Goal: Transaction & Acquisition: Subscribe to service/newsletter

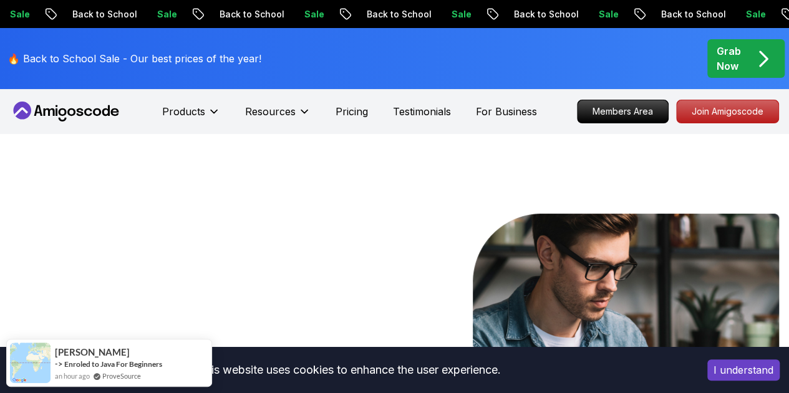
click at [650, 13] on p "Back to School" at bounding box center [692, 14] width 85 height 12
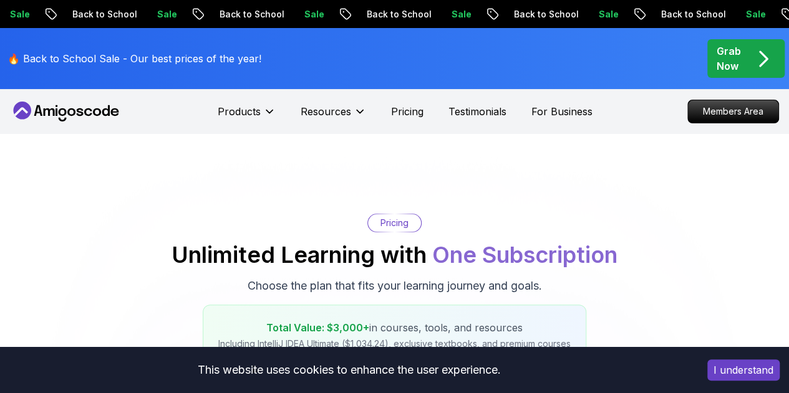
click at [733, 13] on p "Sale" at bounding box center [753, 14] width 40 height 12
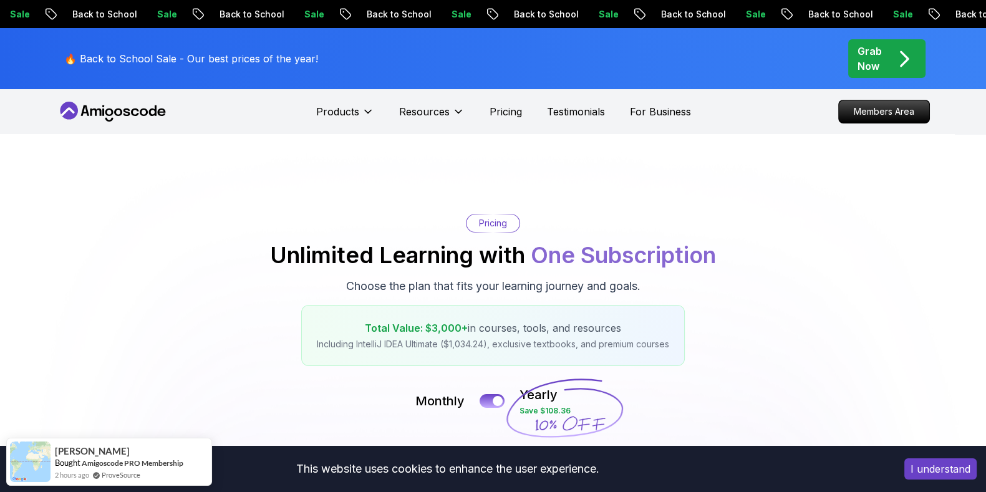
drag, startPoint x: 680, startPoint y: 6, endPoint x: 624, endPoint y: 195, distance: 196.7
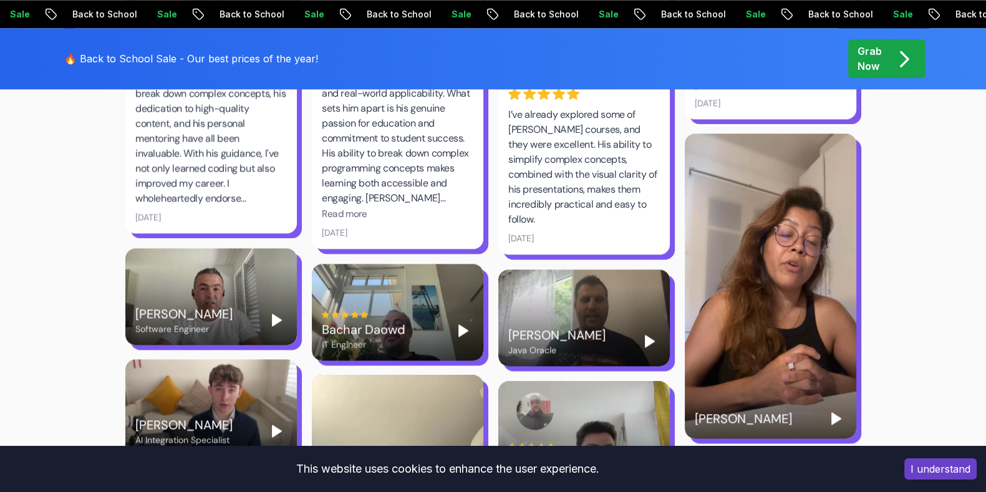
scroll to position [2135, 0]
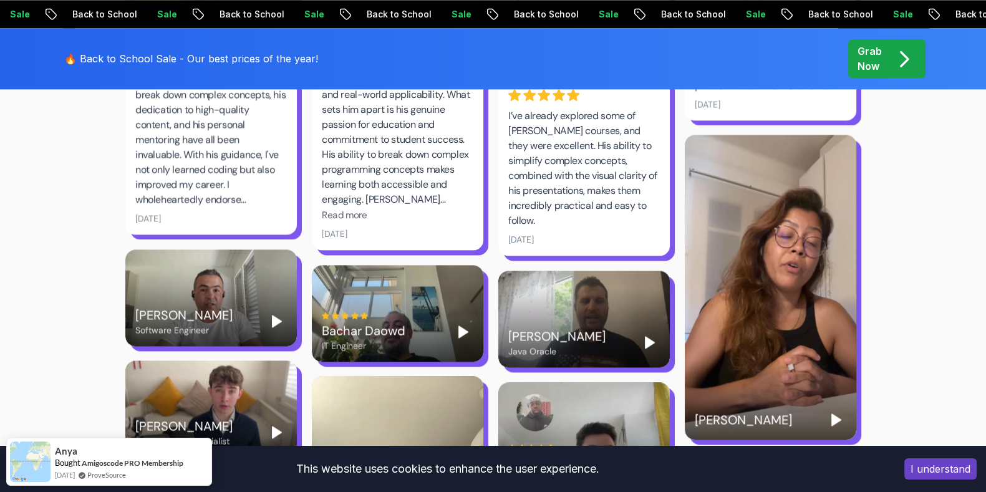
click at [788, 393] on icon "Play" at bounding box center [836, 419] width 15 height 15
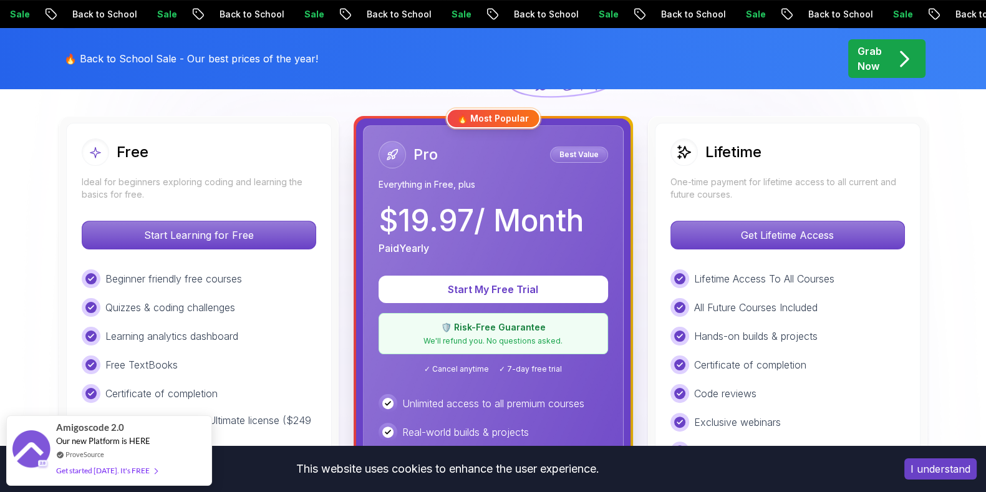
scroll to position [340, 0]
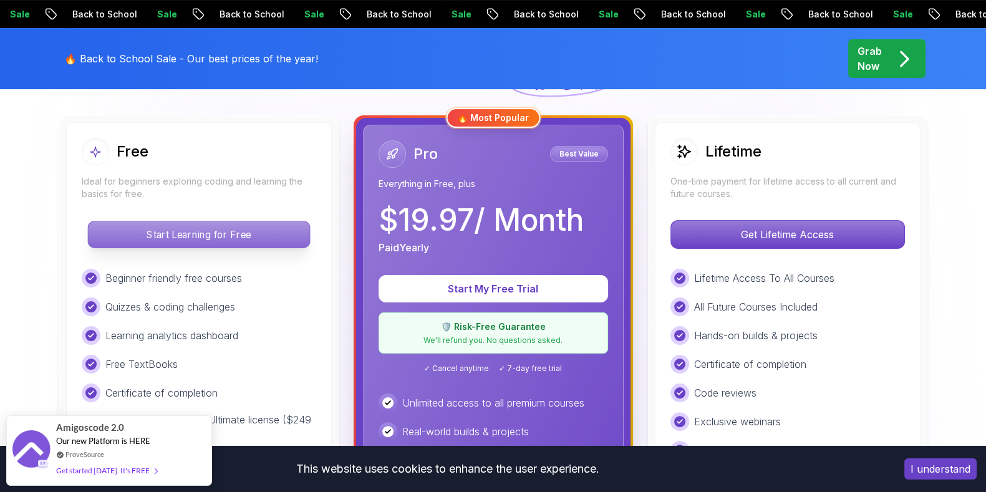
click at [145, 240] on p "Start Learning for Free" at bounding box center [198, 234] width 221 height 26
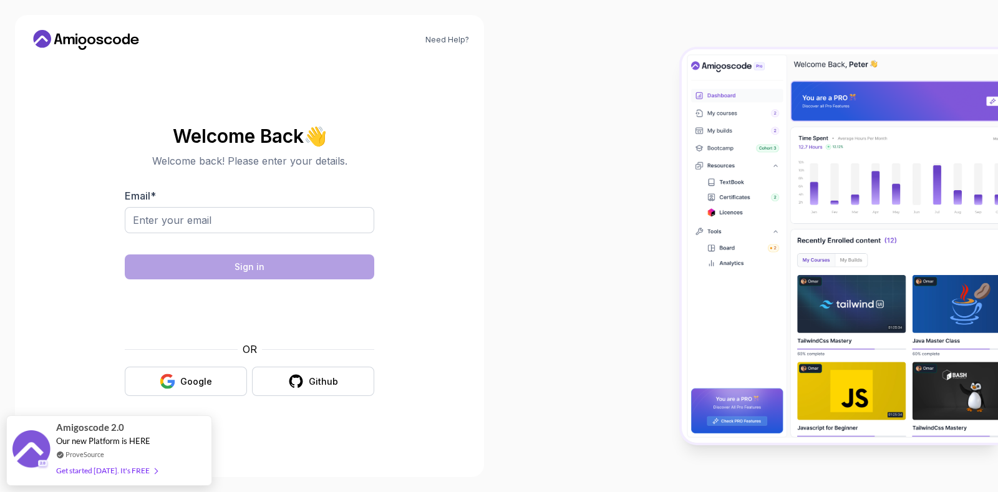
click at [145, 240] on div at bounding box center [249, 241] width 249 height 11
click at [160, 224] on input "Email *" at bounding box center [249, 220] width 249 height 26
type input "[EMAIL_ADDRESS][DOMAIN_NAME]"
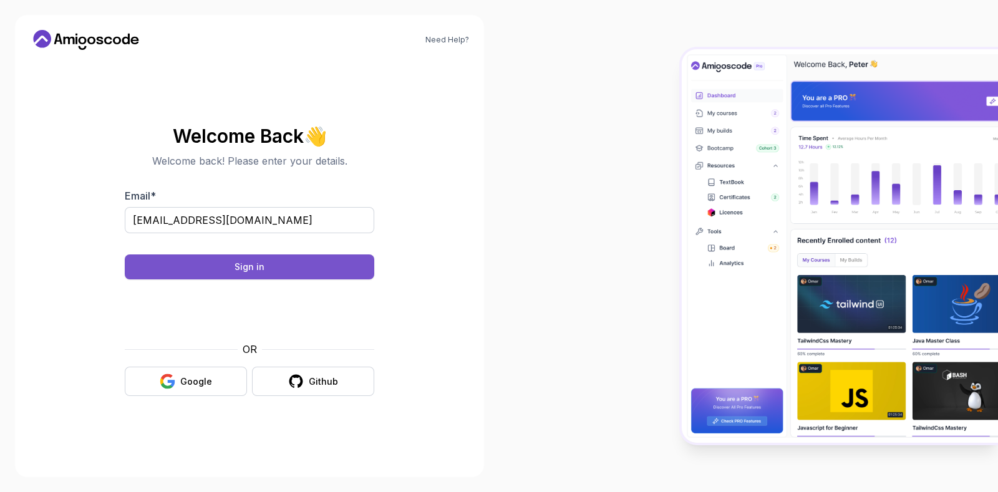
click at [227, 269] on button "Sign in" at bounding box center [249, 266] width 249 height 25
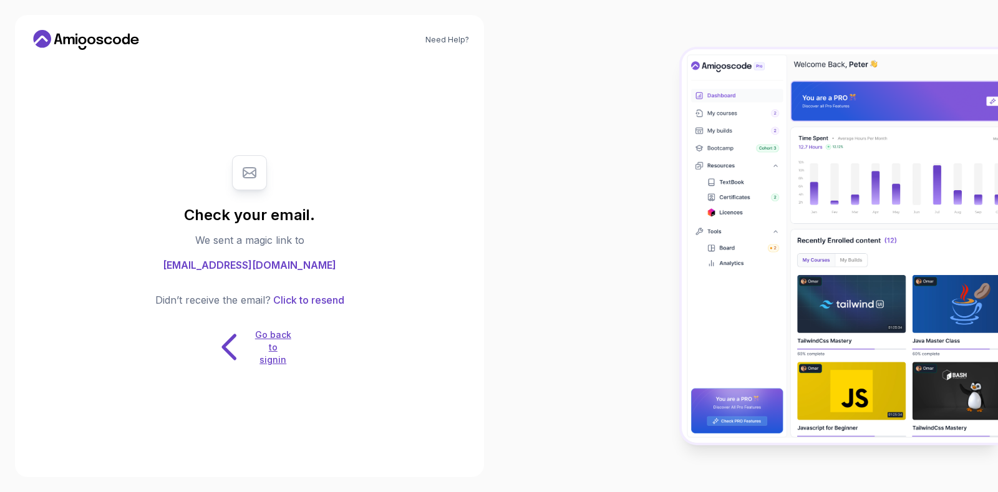
click at [269, 345] on p "Go back to signin" at bounding box center [272, 347] width 37 height 37
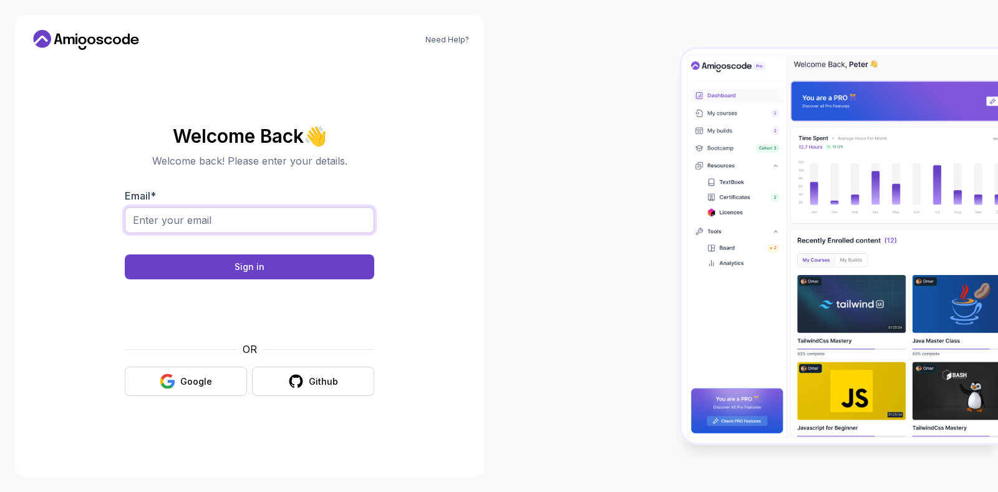
click at [211, 219] on input "Email *" at bounding box center [249, 220] width 249 height 26
type input "[EMAIL_ADDRESS][DOMAIN_NAME]"
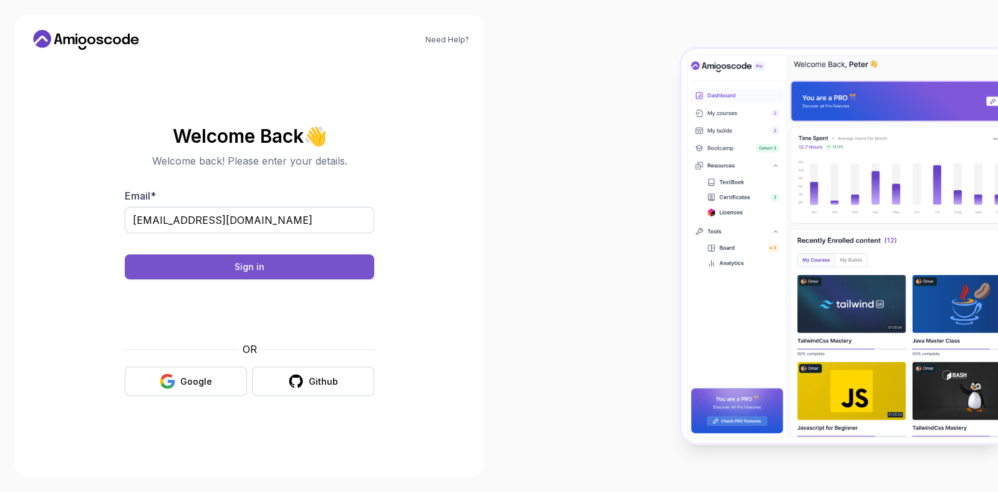
click at [223, 274] on button "Sign in" at bounding box center [249, 266] width 249 height 25
